Goal: Task Accomplishment & Management: Manage account settings

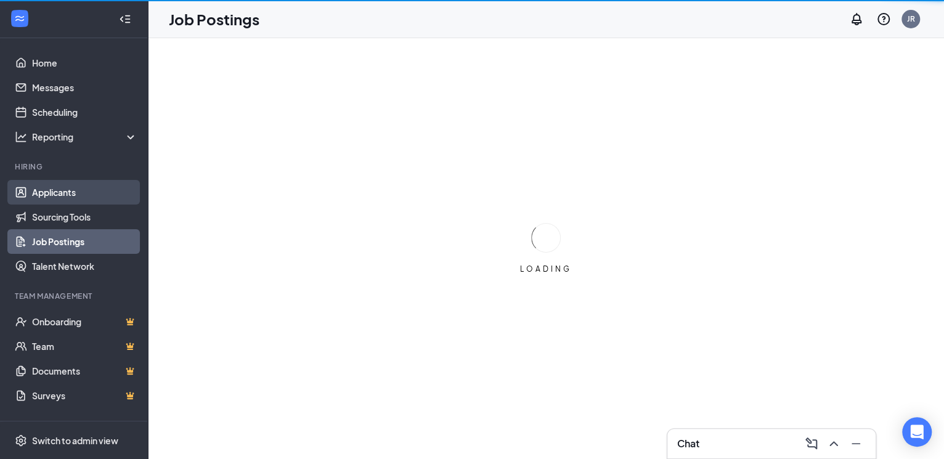
click at [74, 185] on link "Applicants" at bounding box center [84, 192] width 105 height 25
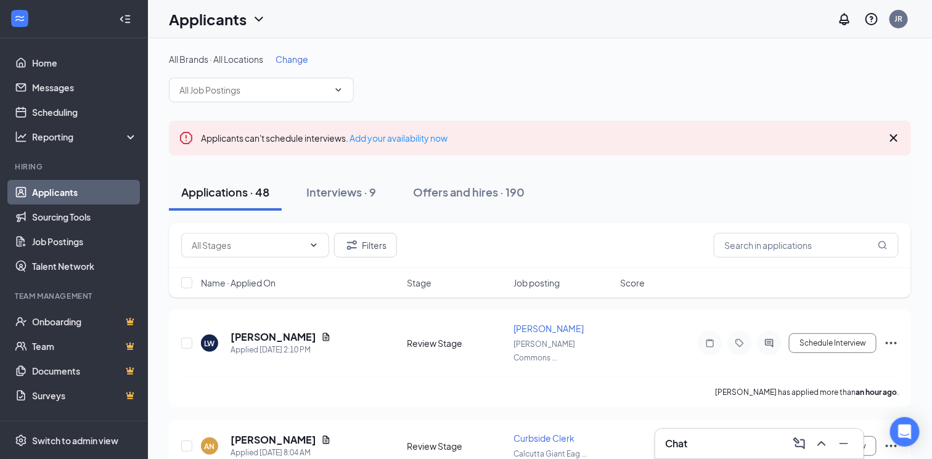
click at [293, 61] on span "Change" at bounding box center [291, 59] width 33 height 11
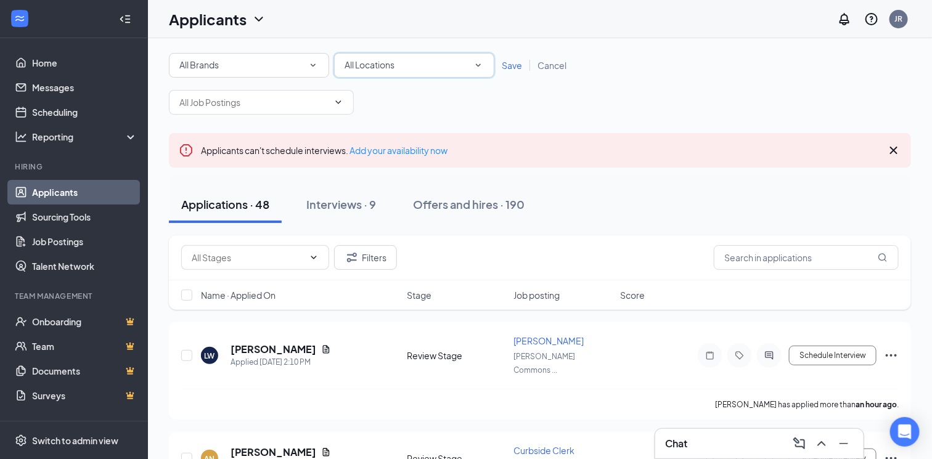
click at [479, 68] on icon "SmallChevronDown" at bounding box center [478, 65] width 11 height 11
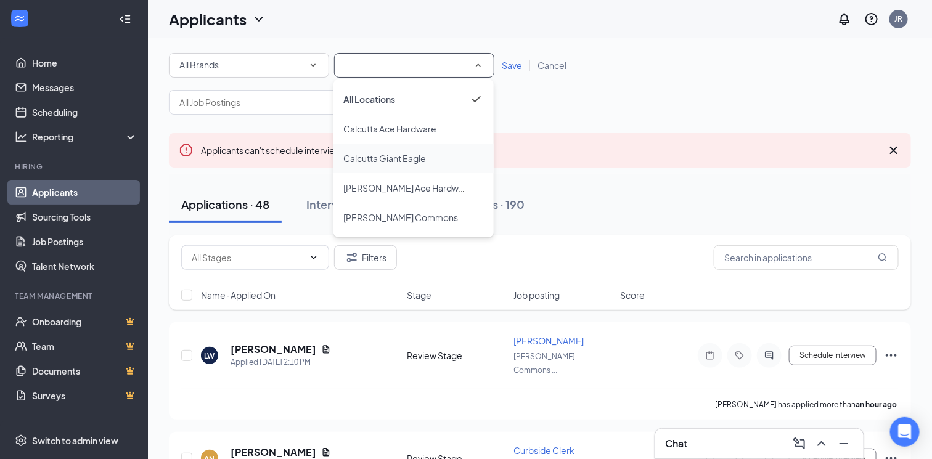
click at [398, 155] on span "Calcutta Giant Eagle" at bounding box center [384, 158] width 83 height 11
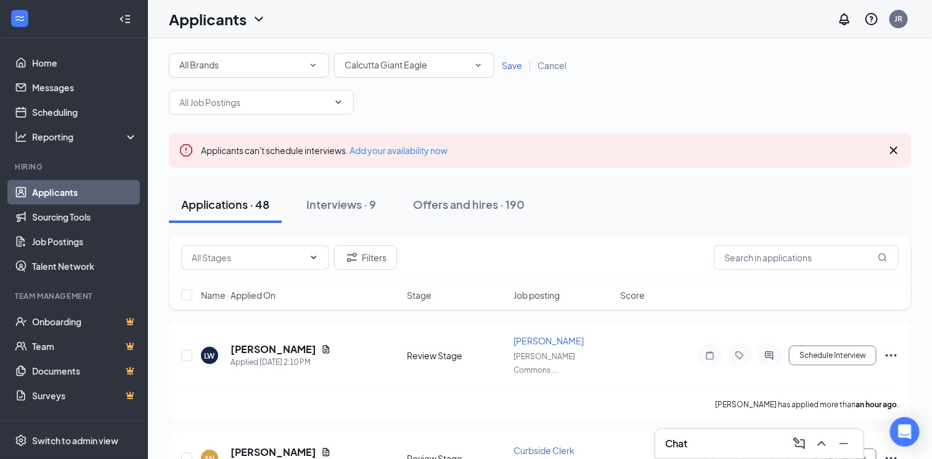
click at [507, 70] on span "Save" at bounding box center [511, 65] width 20 height 11
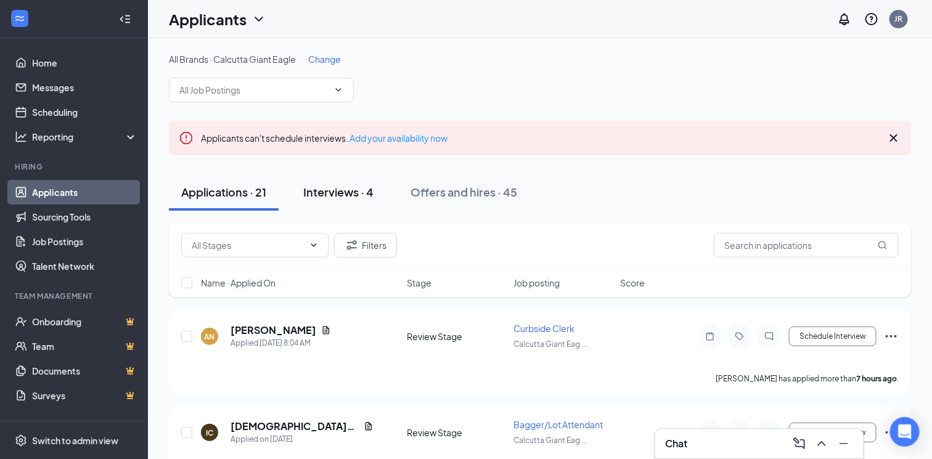
click at [360, 185] on div "Interviews · 4" at bounding box center [338, 191] width 70 height 15
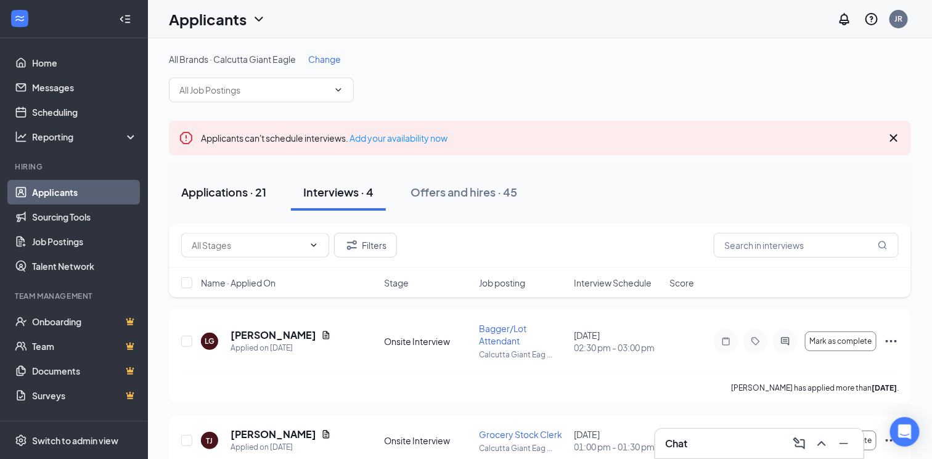
click at [222, 196] on div "Applications · 21" at bounding box center [223, 191] width 85 height 15
